Goal: Task Accomplishment & Management: Manage account settings

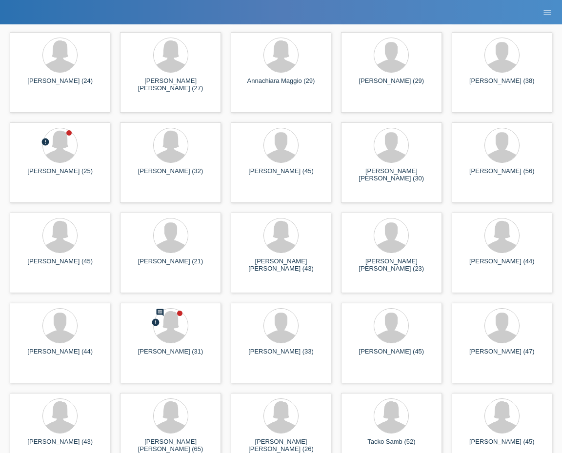
scroll to position [927, 0]
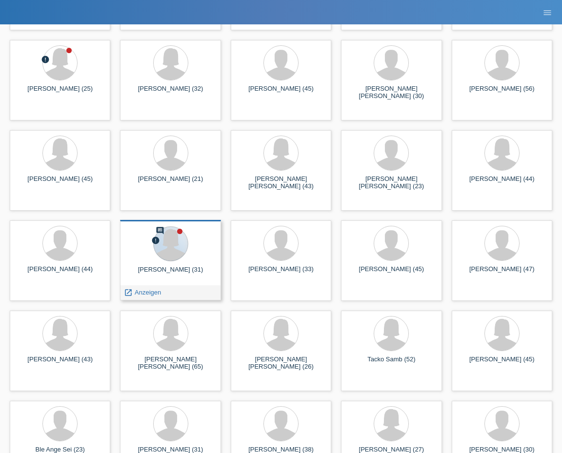
click at [158, 257] on div at bounding box center [170, 243] width 35 height 35
click at [149, 292] on span "Anzeigen" at bounding box center [148, 292] width 26 height 7
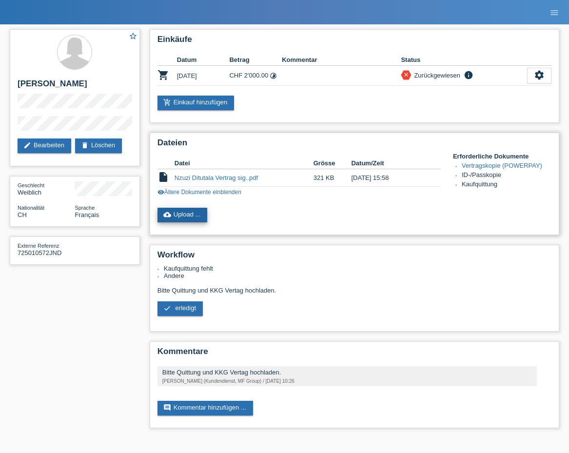
click at [181, 219] on link "cloud_upload Upload ..." at bounding box center [183, 215] width 50 height 15
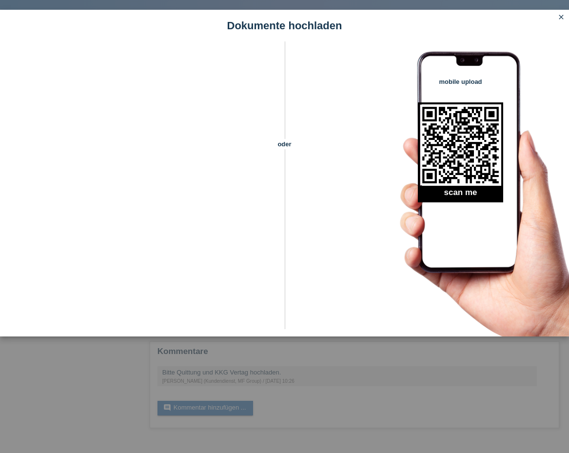
click at [561, 17] on icon "close" at bounding box center [561, 17] width 8 height 8
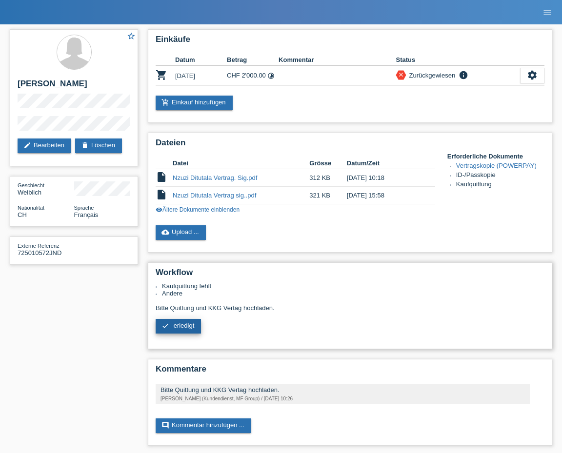
click at [180, 327] on span "erledigt" at bounding box center [184, 325] width 21 height 7
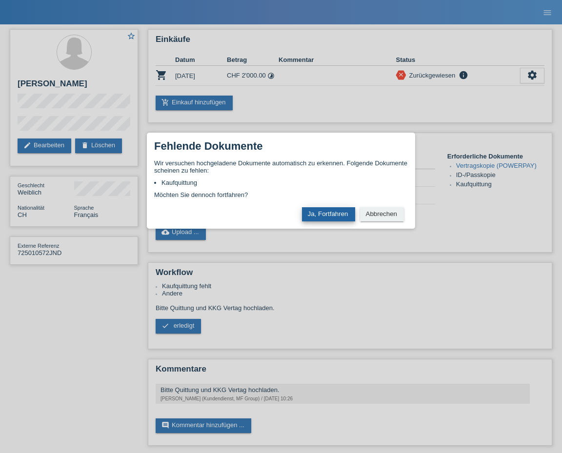
click at [325, 209] on button "Ja, Fortfahren" at bounding box center [328, 214] width 53 height 14
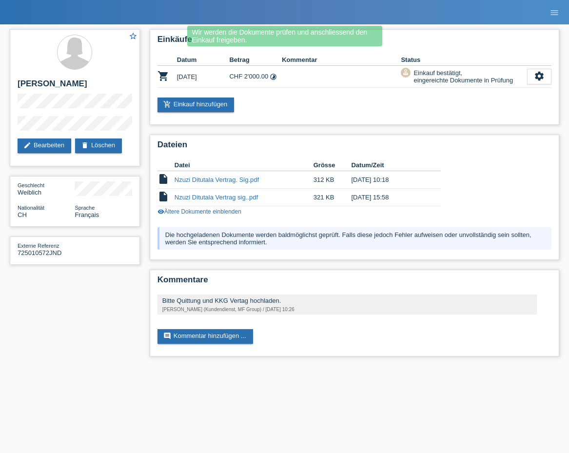
click at [185, 15] on nav "POS — MF Group Kund*innen 4 Einkäufe E-Mail Support Jalene Nzuzi Ditutala close" at bounding box center [284, 12] width 569 height 24
drag, startPoint x: 350, startPoint y: 398, endPoint x: 264, endPoint y: 381, distance: 87.9
click at [348, 366] on html "Wir werden die Dokumente prüfen und anschliessend den Einkauf freigeben. POS — …" at bounding box center [284, 183] width 569 height 366
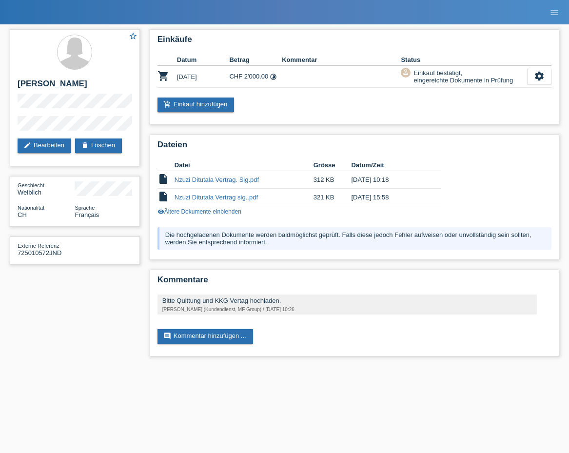
click at [565, 366] on html "Wir werden die Dokumente prüfen und anschliessend den Einkauf freigeben. POS — …" at bounding box center [284, 183] width 569 height 366
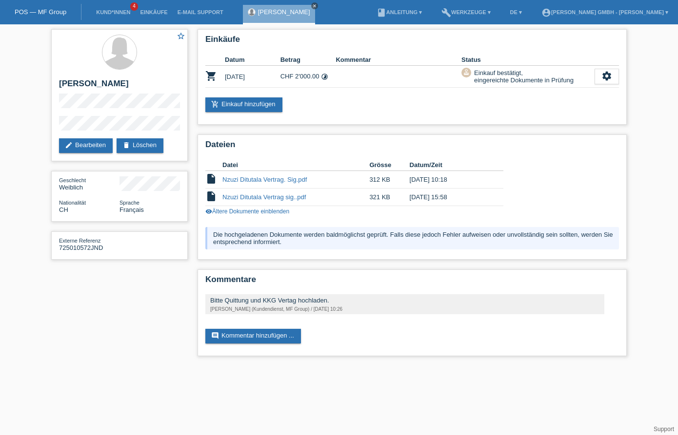
click at [317, 5] on icon "close" at bounding box center [314, 5] width 5 height 5
click at [95, 9] on li "Kund*innen 4" at bounding box center [113, 12] width 44 height 25
click at [120, 16] on li "Kund*innen 4" at bounding box center [113, 12] width 44 height 25
click at [120, 14] on link "Kund*innen" at bounding box center [113, 12] width 44 height 6
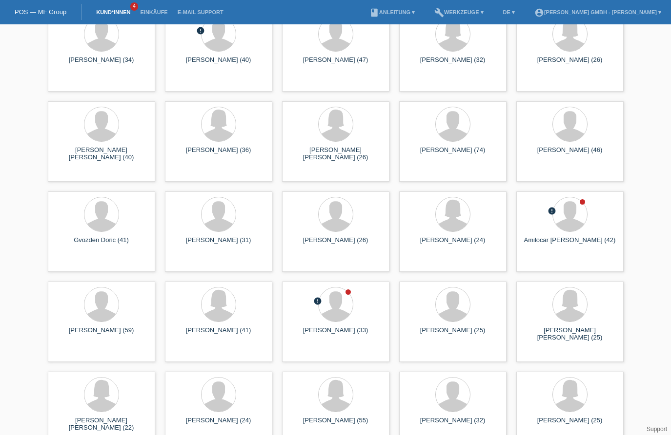
scroll to position [36, 0]
